Goal: Task Accomplishment & Management: Manage account settings

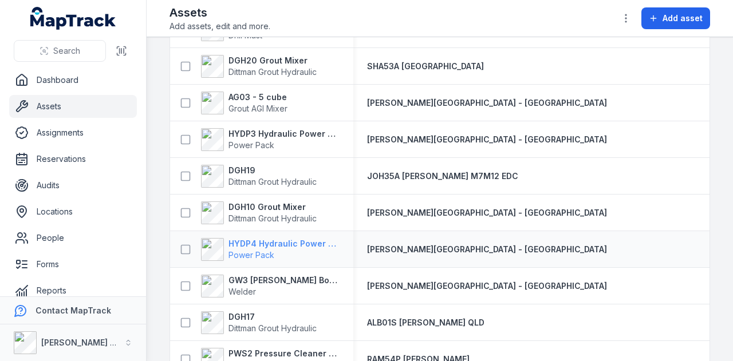
scroll to position [3092, 0]
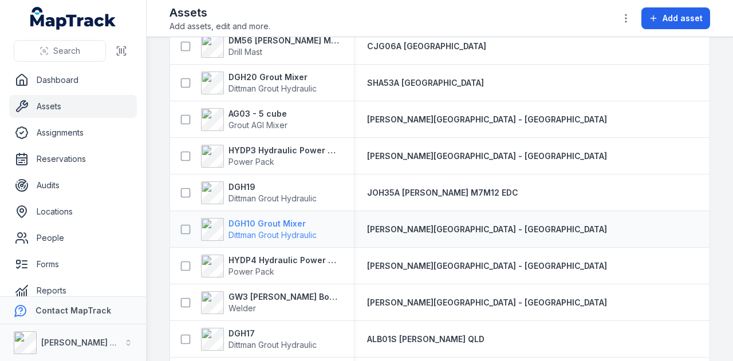
click at [279, 219] on strong "DGH10 Grout Mixer" at bounding box center [273, 223] width 88 height 11
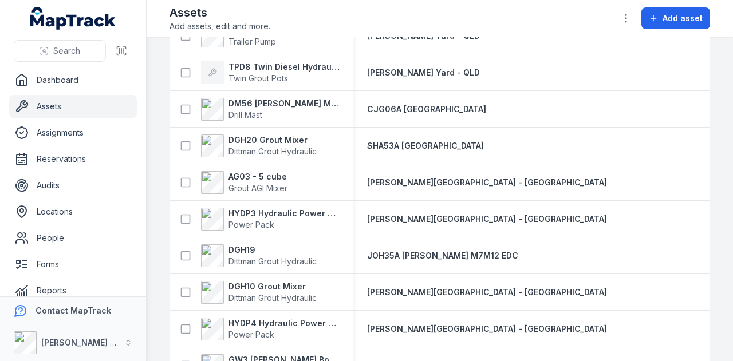
scroll to position [3086, 0]
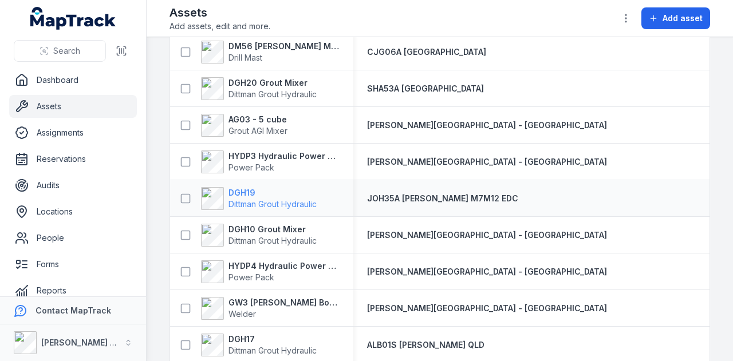
click at [250, 190] on strong "DGH19" at bounding box center [273, 192] width 88 height 11
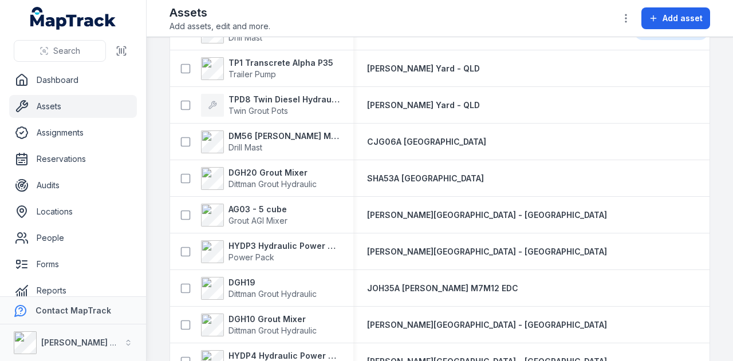
scroll to position [3014, 0]
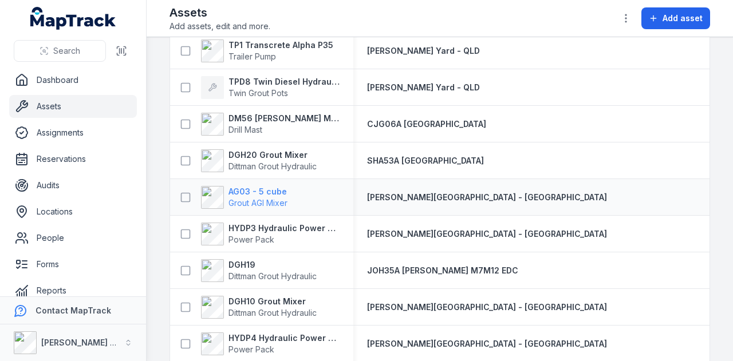
click at [265, 188] on strong "AG03 - 5 cube" at bounding box center [258, 191] width 59 height 11
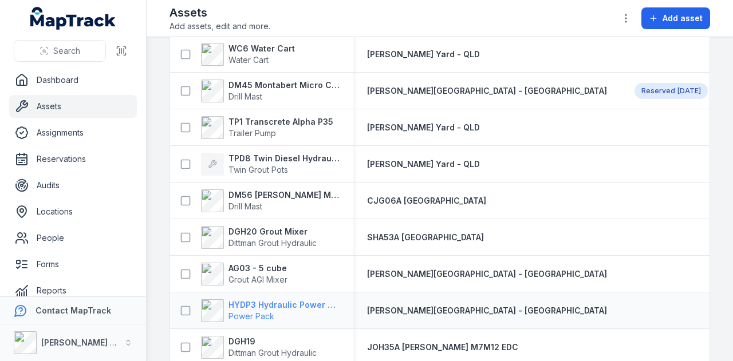
scroll to position [2994, 0]
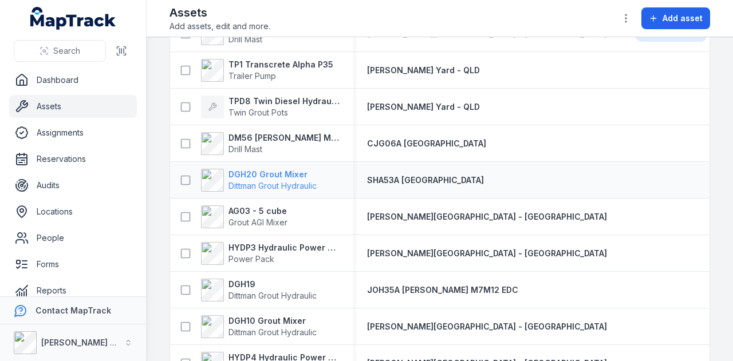
click at [263, 175] on strong "DGH20 Grout Mixer" at bounding box center [273, 174] width 88 height 11
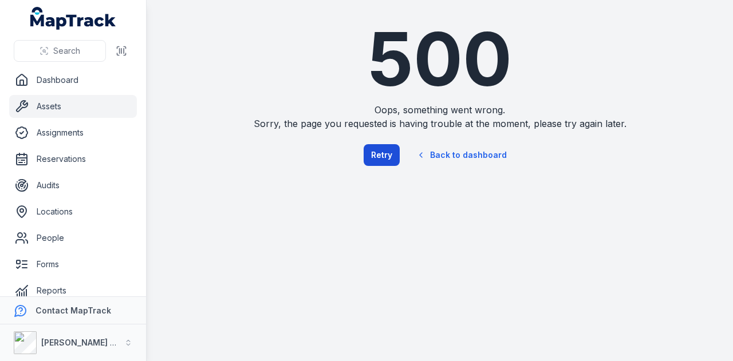
click at [391, 160] on button "Retry" at bounding box center [382, 155] width 36 height 22
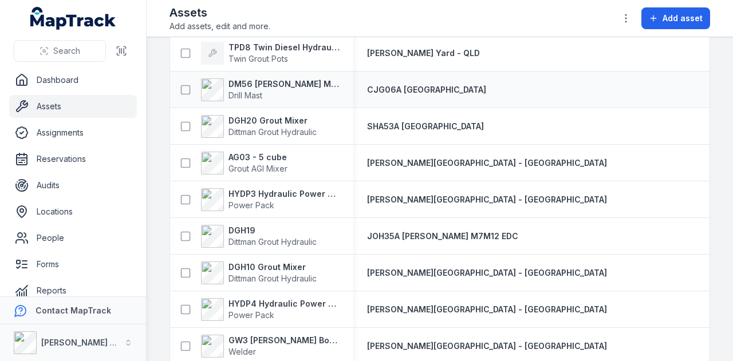
scroll to position [3049, 0]
click at [266, 121] on strong "DGH20 Grout Mixer" at bounding box center [273, 120] width 88 height 11
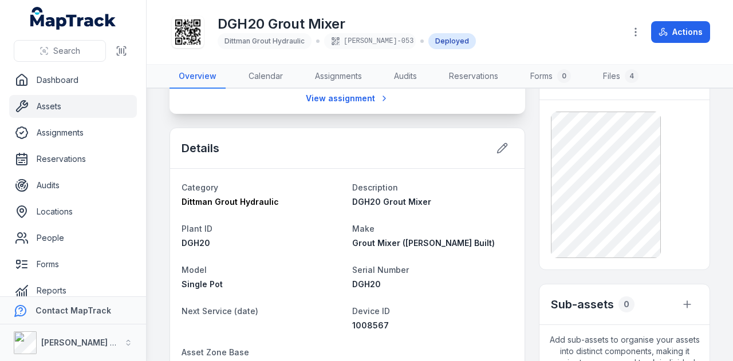
scroll to position [57, 0]
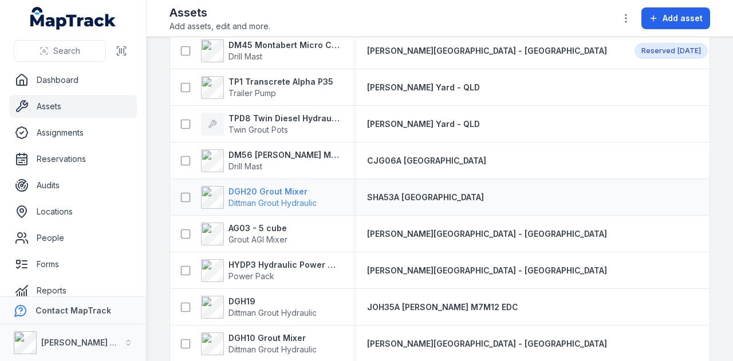
scroll to position [2978, 0]
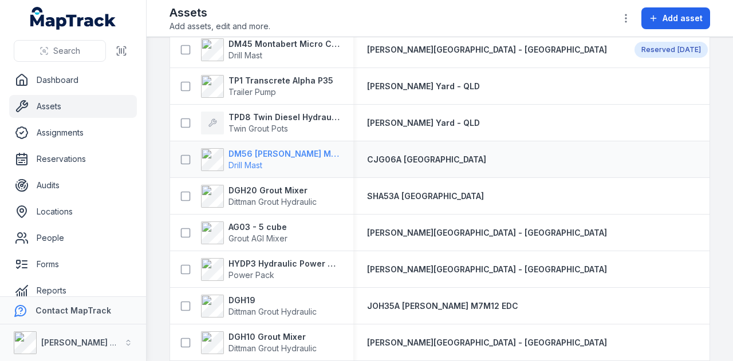
click at [304, 154] on strong "DM56 [PERSON_NAME] MR-A 100" at bounding box center [284, 153] width 111 height 11
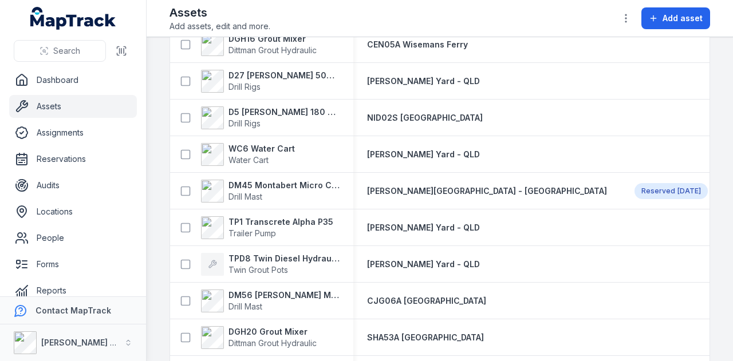
scroll to position [2931, 0]
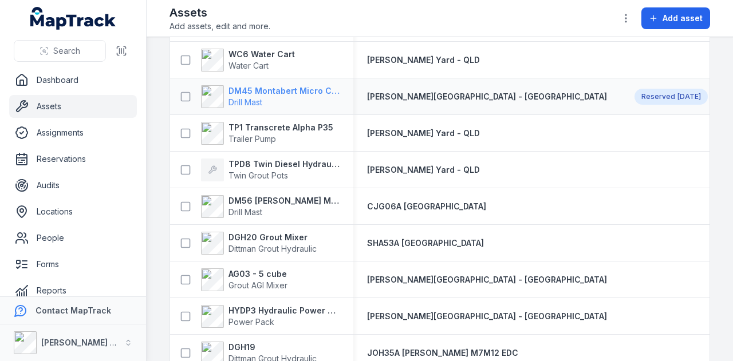
click at [294, 89] on strong "DM45 Montabert Micro CPA360" at bounding box center [284, 90] width 111 height 11
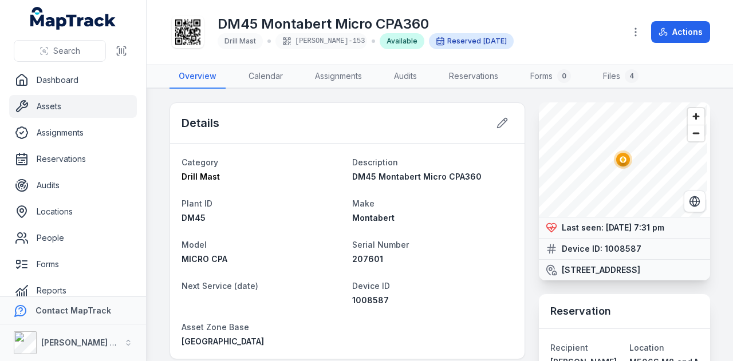
scroll to position [57, 0]
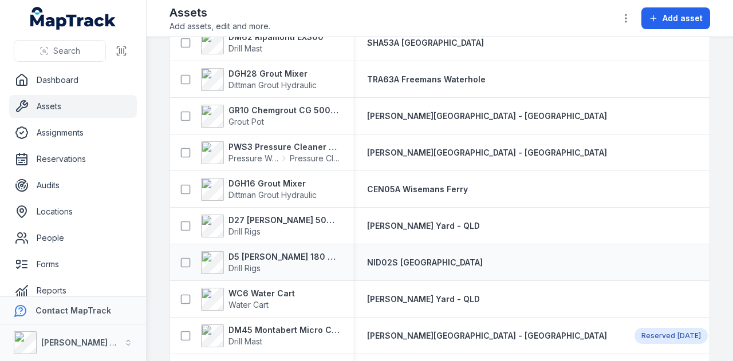
scroll to position [2749, 0]
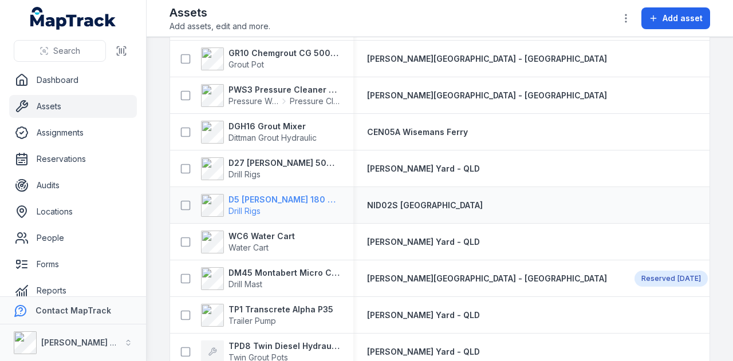
click at [285, 201] on strong "D5 [PERSON_NAME] 180 Hydraulic Drill Rig" at bounding box center [284, 199] width 111 height 11
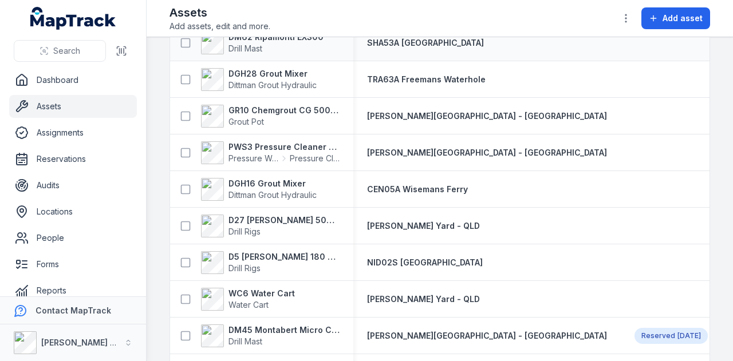
scroll to position [2749, 0]
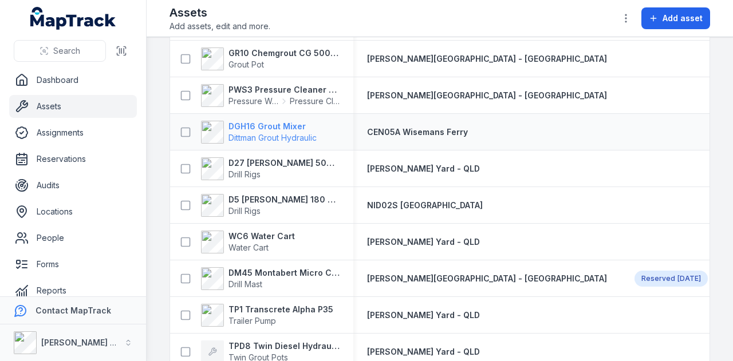
click at [270, 123] on strong "DGH16 Grout Mixer" at bounding box center [273, 126] width 88 height 11
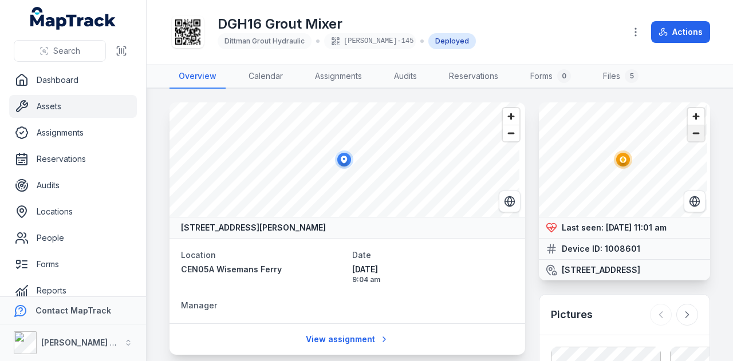
click at [688, 139] on span "Zoom out" at bounding box center [696, 133] width 17 height 16
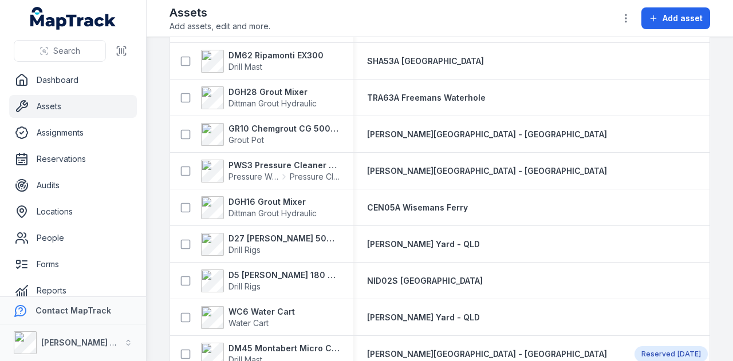
scroll to position [2692, 0]
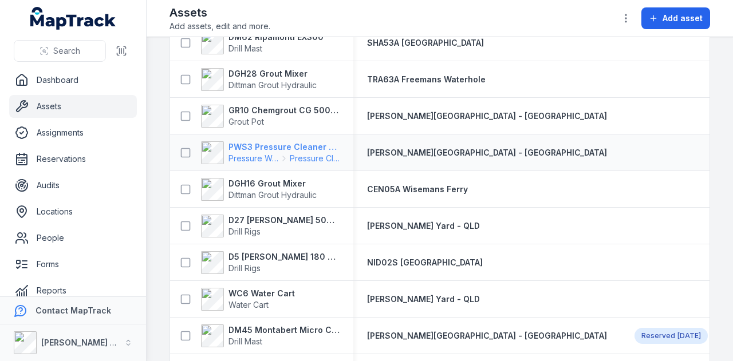
click at [260, 145] on strong "PWS3 Pressure Cleaner Skid Mounted" at bounding box center [284, 146] width 111 height 11
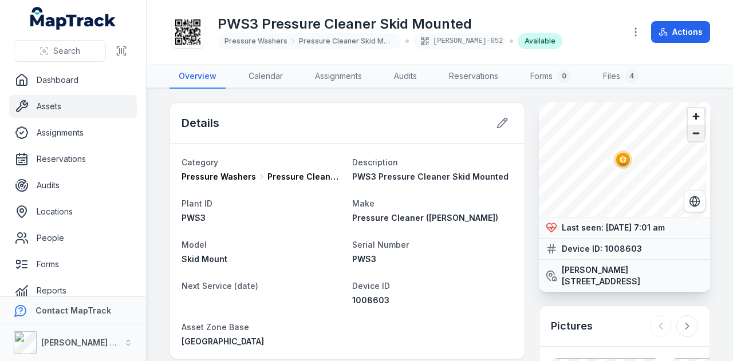
click at [688, 140] on span "Zoom out" at bounding box center [696, 133] width 17 height 16
click at [688, 139] on span "Zoom out" at bounding box center [696, 133] width 17 height 16
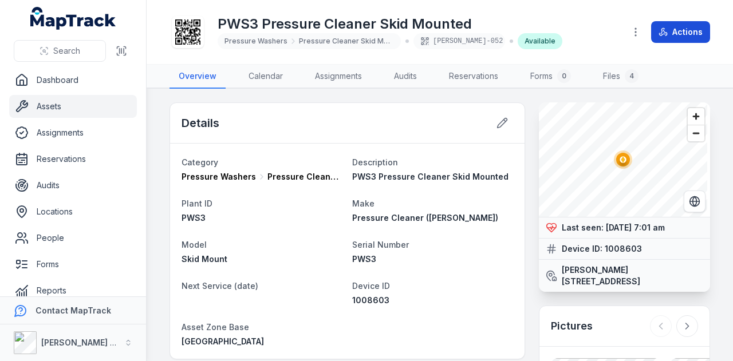
click at [679, 34] on button "Actions" at bounding box center [680, 32] width 59 height 22
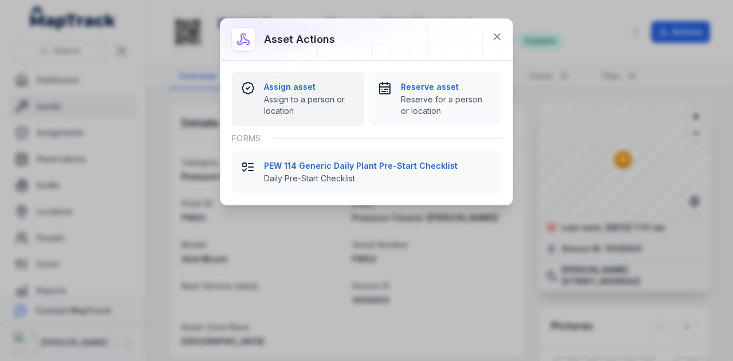
click at [296, 84] on strong "Assign asset" at bounding box center [309, 86] width 91 height 11
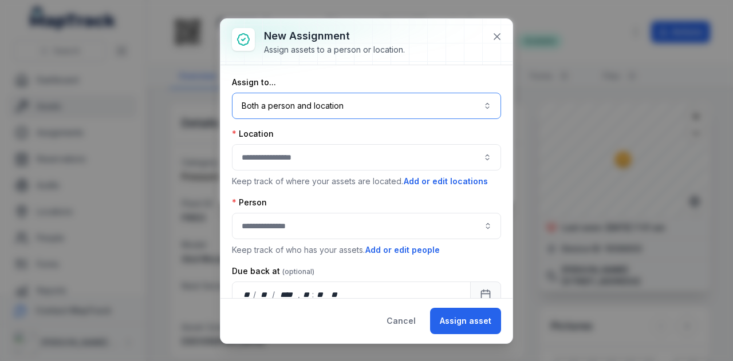
click at [334, 115] on button "Both a person and location ****" at bounding box center [366, 106] width 269 height 26
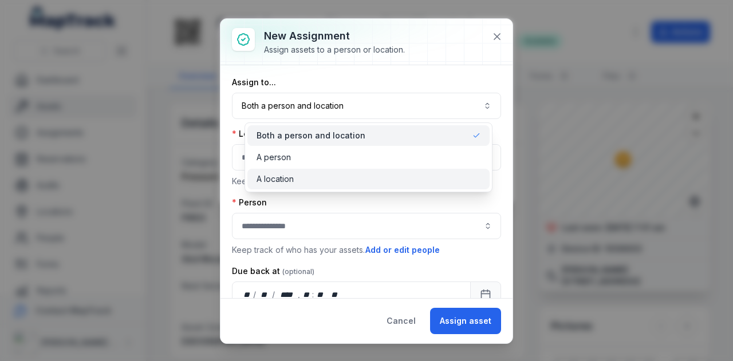
click at [314, 184] on div "A location" at bounding box center [369, 179] width 224 height 11
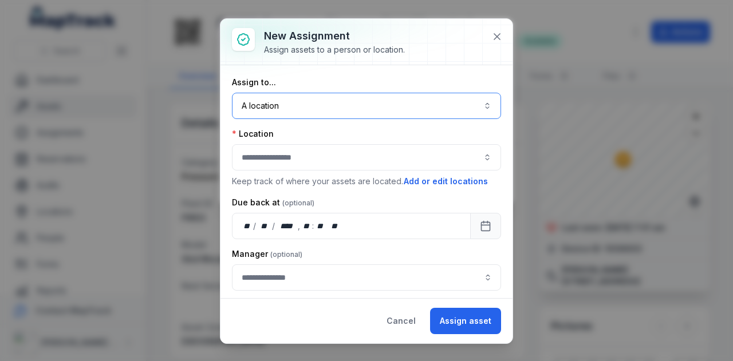
click at [314, 161] on button "button" at bounding box center [366, 157] width 269 height 26
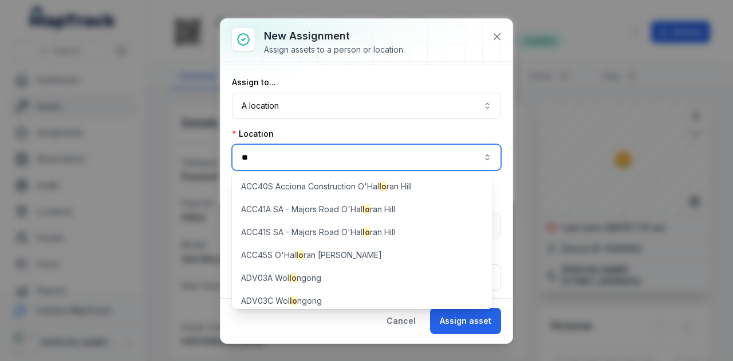
type input "*"
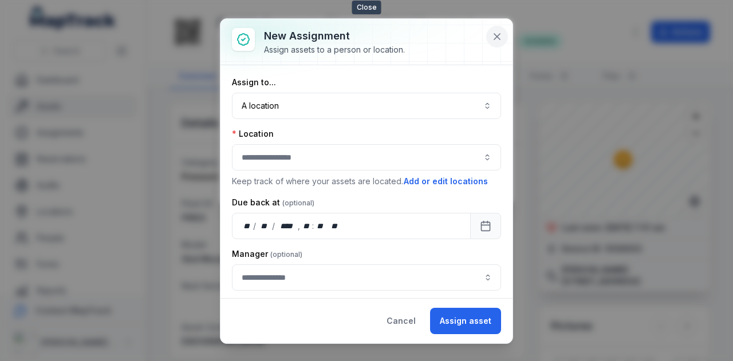
click at [500, 37] on icon at bounding box center [496, 36] width 11 height 11
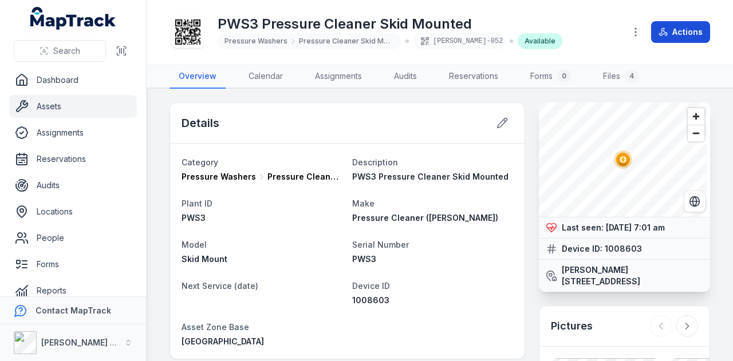
click at [674, 23] on button "Actions" at bounding box center [680, 32] width 59 height 22
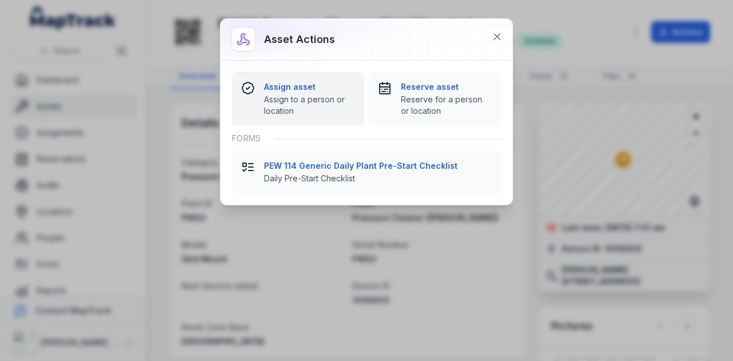
click at [313, 82] on strong "Assign asset" at bounding box center [309, 86] width 91 height 11
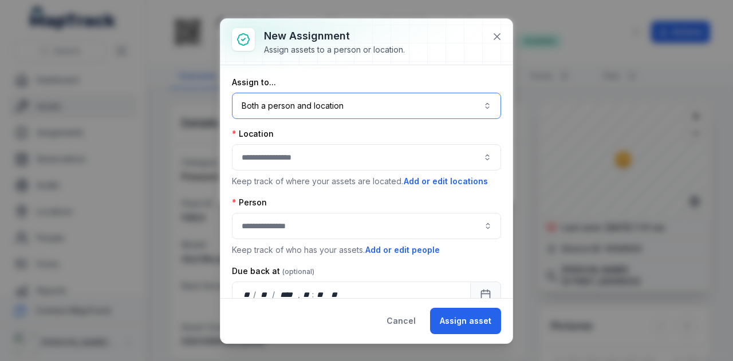
drag, startPoint x: 332, startPoint y: 109, endPoint x: 330, endPoint y: 119, distance: 9.3
click at [332, 109] on button "Both a person and location ****" at bounding box center [366, 106] width 269 height 26
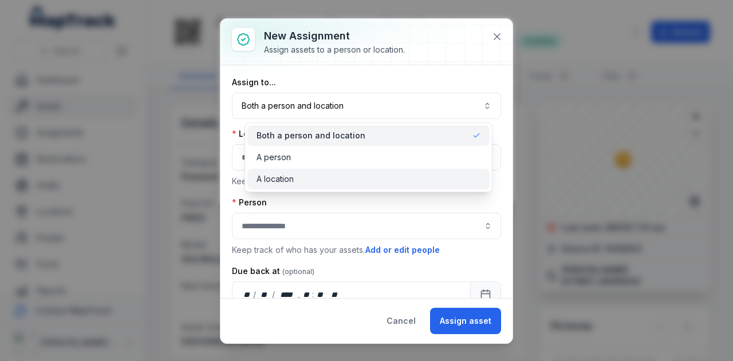
click at [314, 182] on div "A location" at bounding box center [369, 179] width 224 height 11
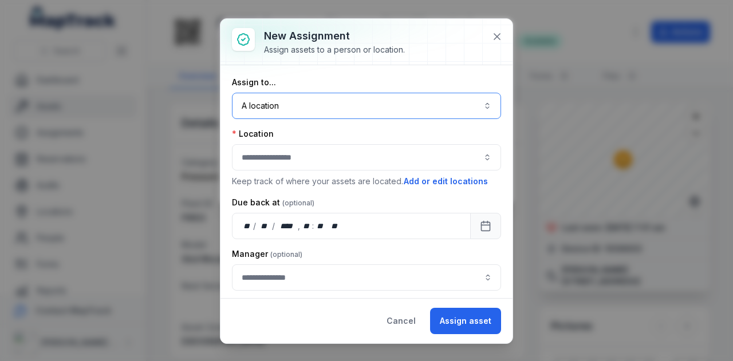
click at [313, 153] on button "button" at bounding box center [366, 157] width 269 height 26
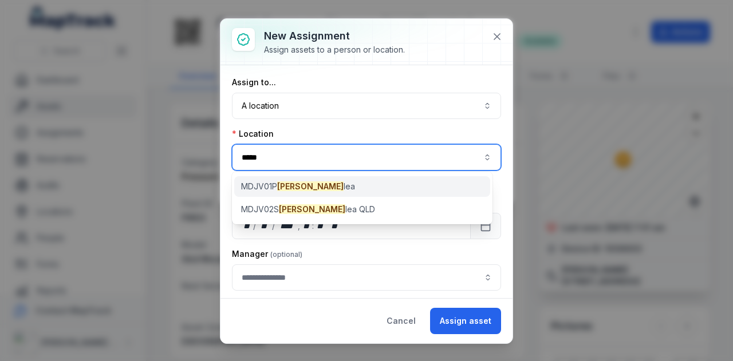
type input "*****"
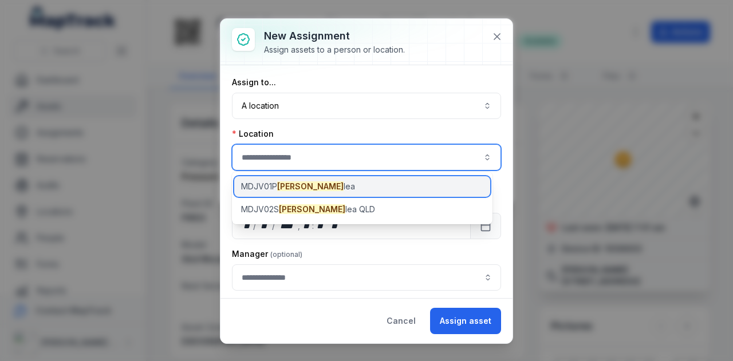
click at [322, 187] on div "MDJV01P [PERSON_NAME]" at bounding box center [362, 186] width 256 height 21
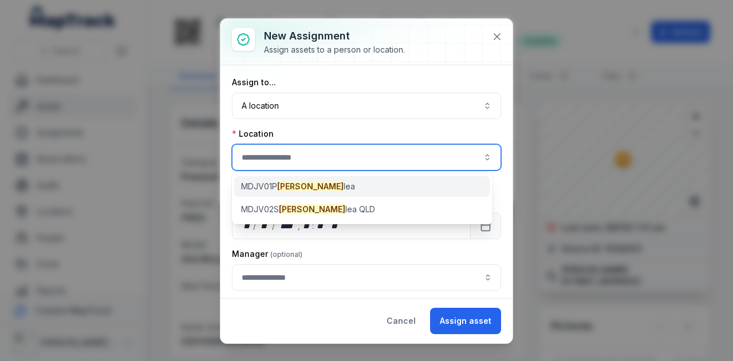
type input "**********"
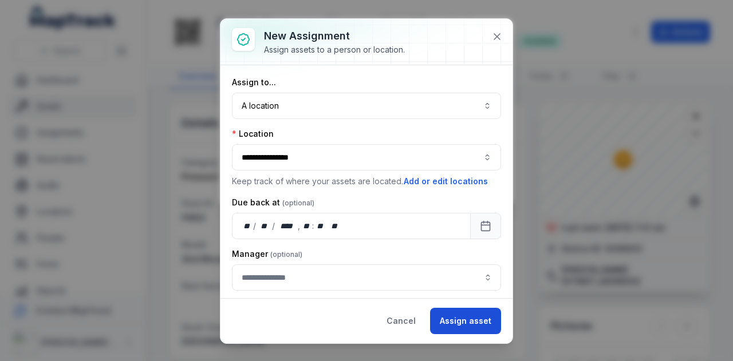
click at [464, 320] on button "Assign asset" at bounding box center [465, 321] width 71 height 26
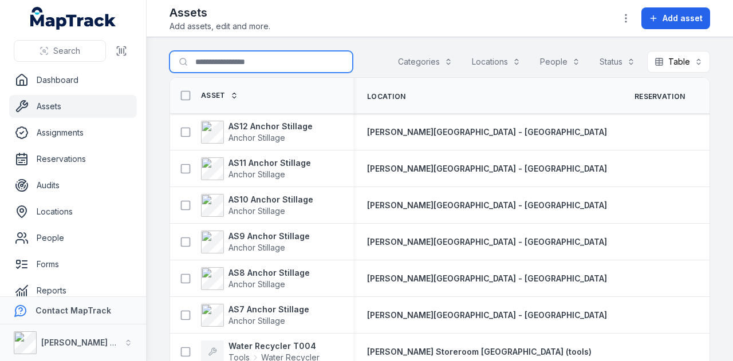
click at [211, 61] on input "Search for assets" at bounding box center [261, 62] width 183 height 22
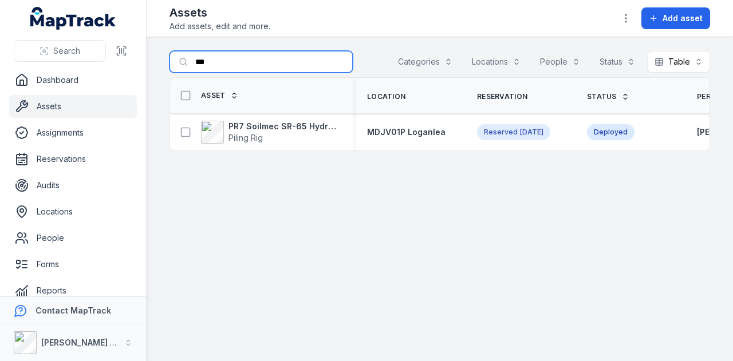
type input "***"
